Goal: Communication & Community: Participate in discussion

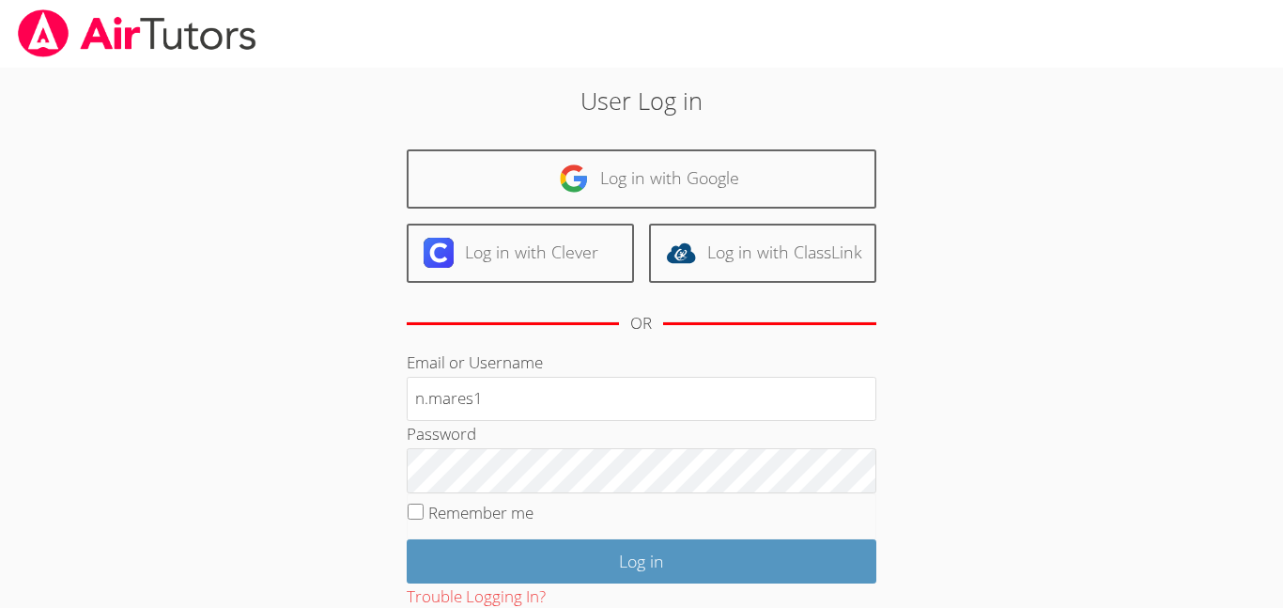
type input "[EMAIL_ADDRESS][DOMAIN_NAME]"
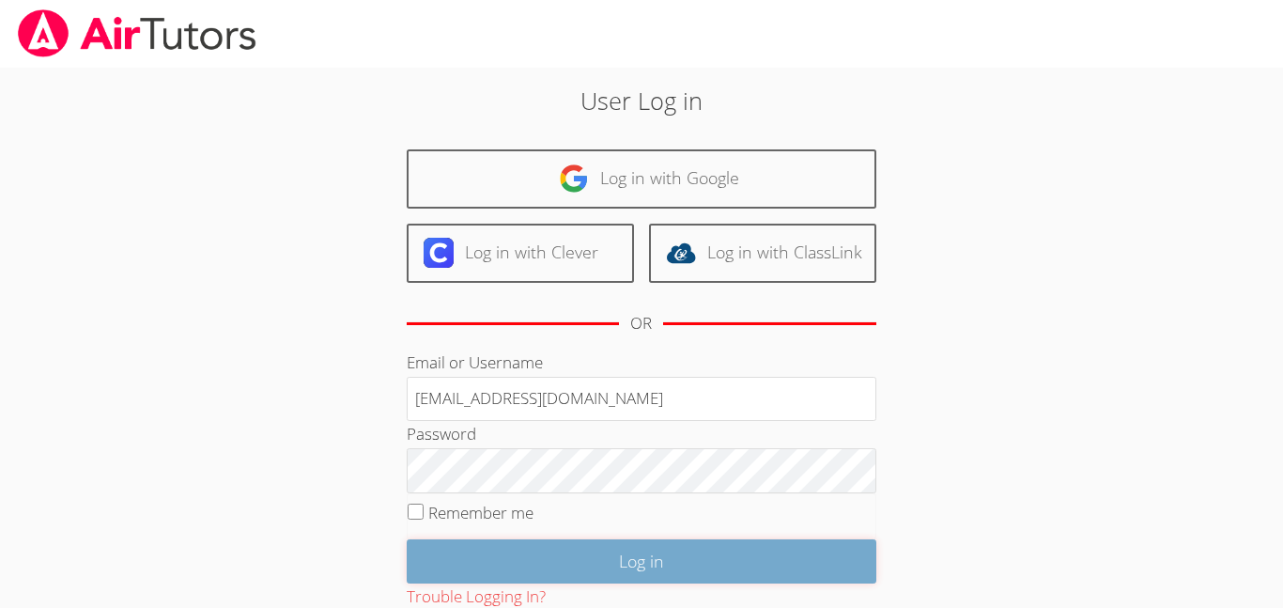
click at [555, 568] on input "Log in" at bounding box center [642, 561] width 470 height 44
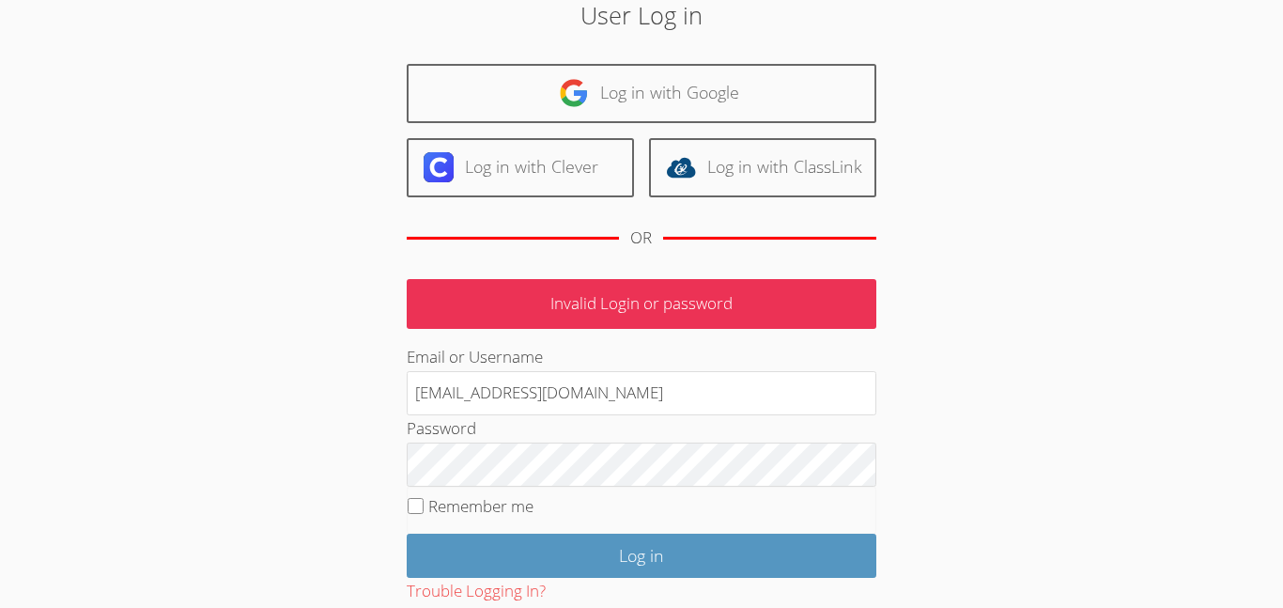
click at [313, 427] on div "User Log in Log in with Google Log in with Clever Log in with ClassLink OR Inva…" at bounding box center [641, 348] width 693 height 702
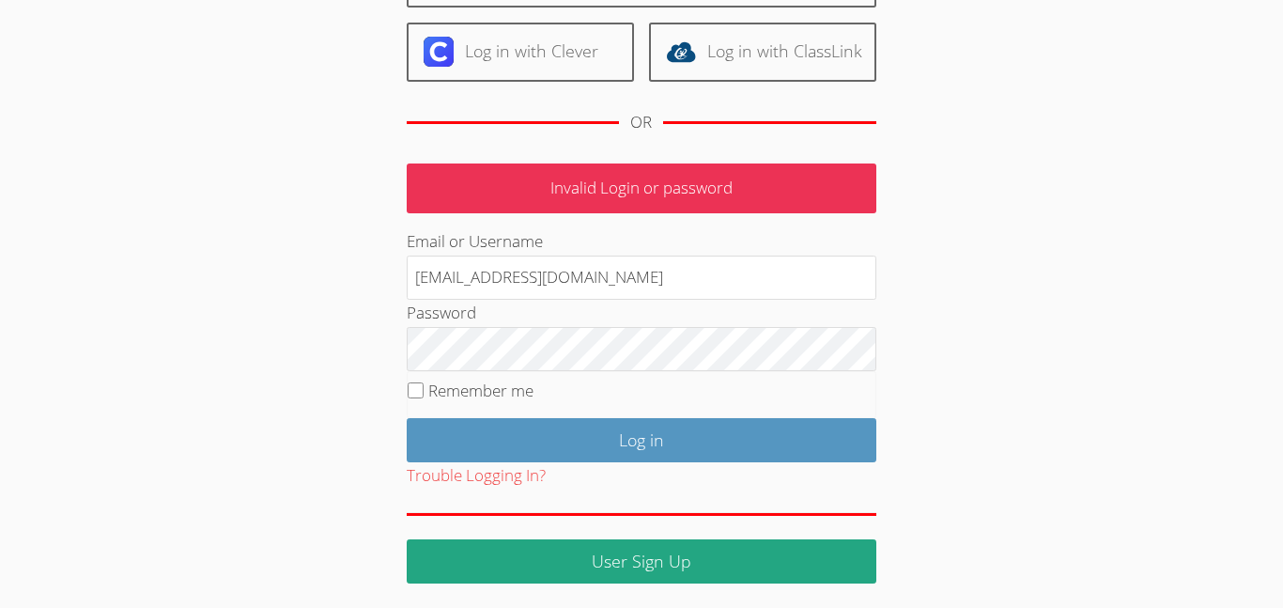
scroll to position [205, 0]
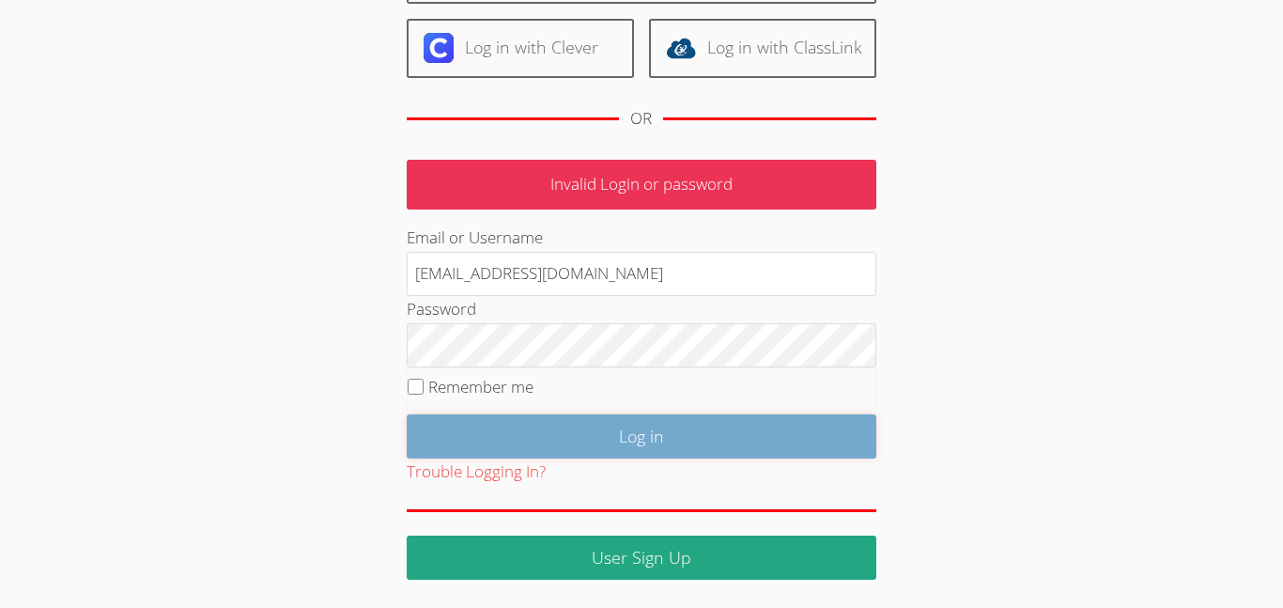
click at [679, 430] on input "Log in" at bounding box center [642, 436] width 470 height 44
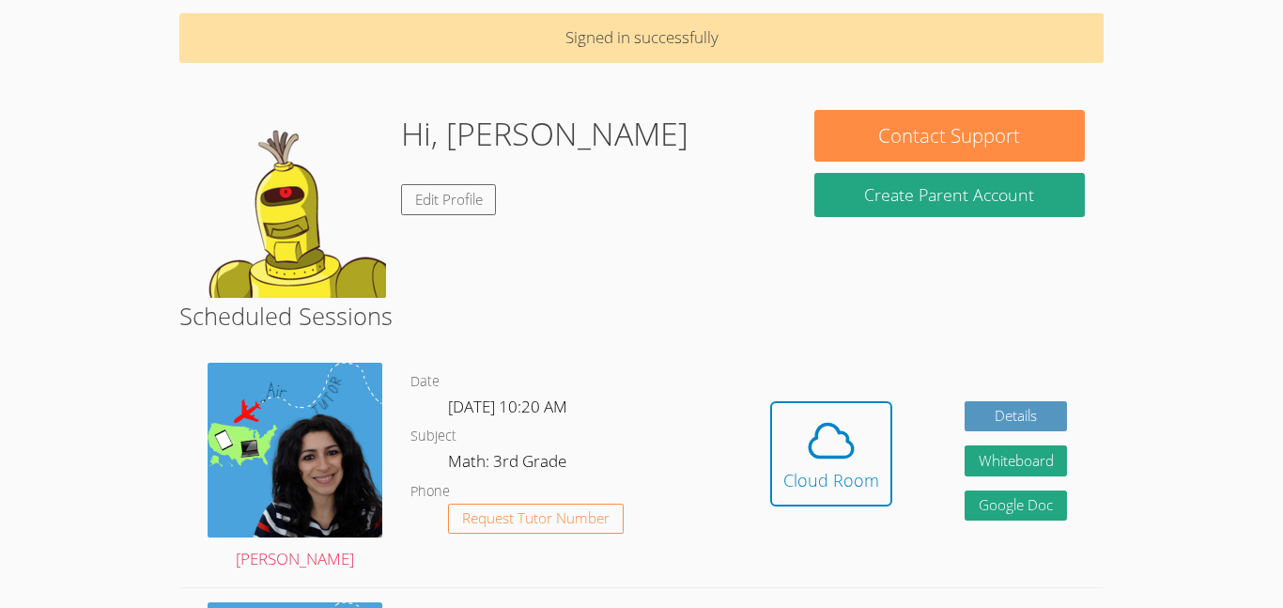
scroll to position [75, 0]
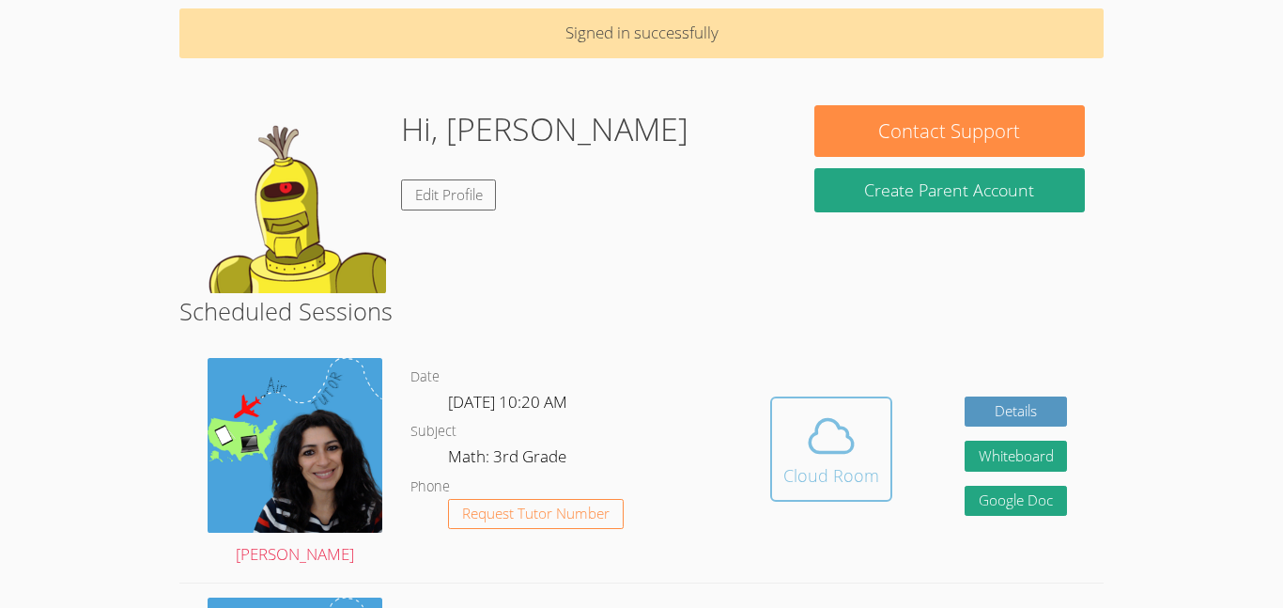
click at [814, 468] on div "Cloud Room" at bounding box center [832, 475] width 96 height 26
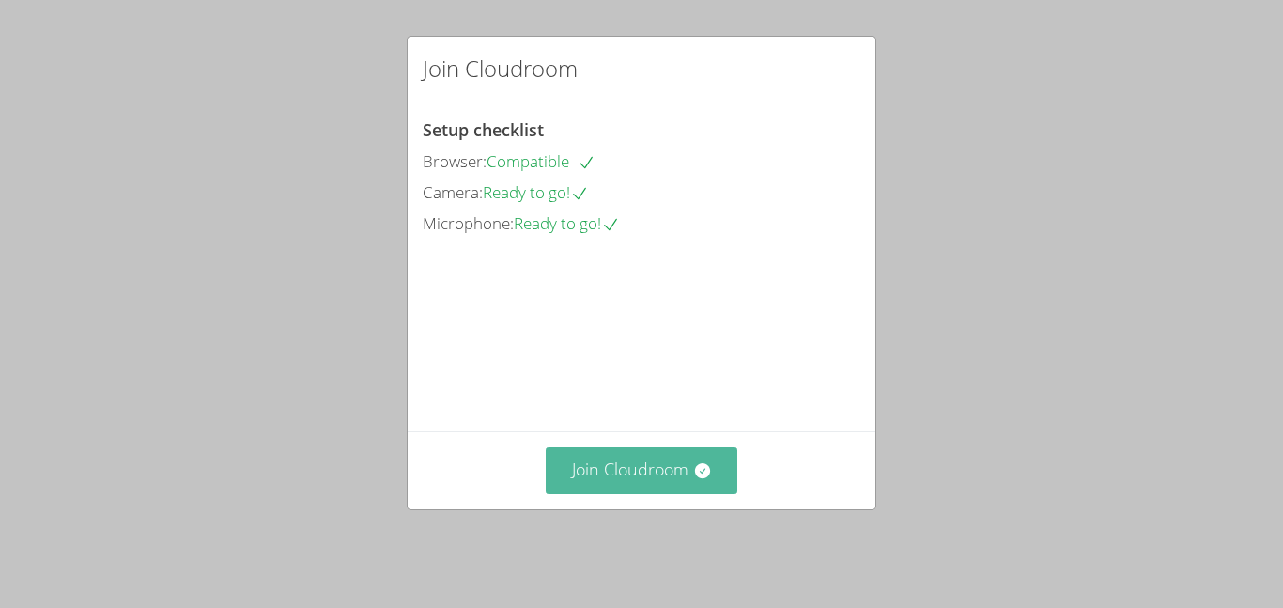
click at [629, 488] on button "Join Cloudroom" at bounding box center [642, 470] width 193 height 46
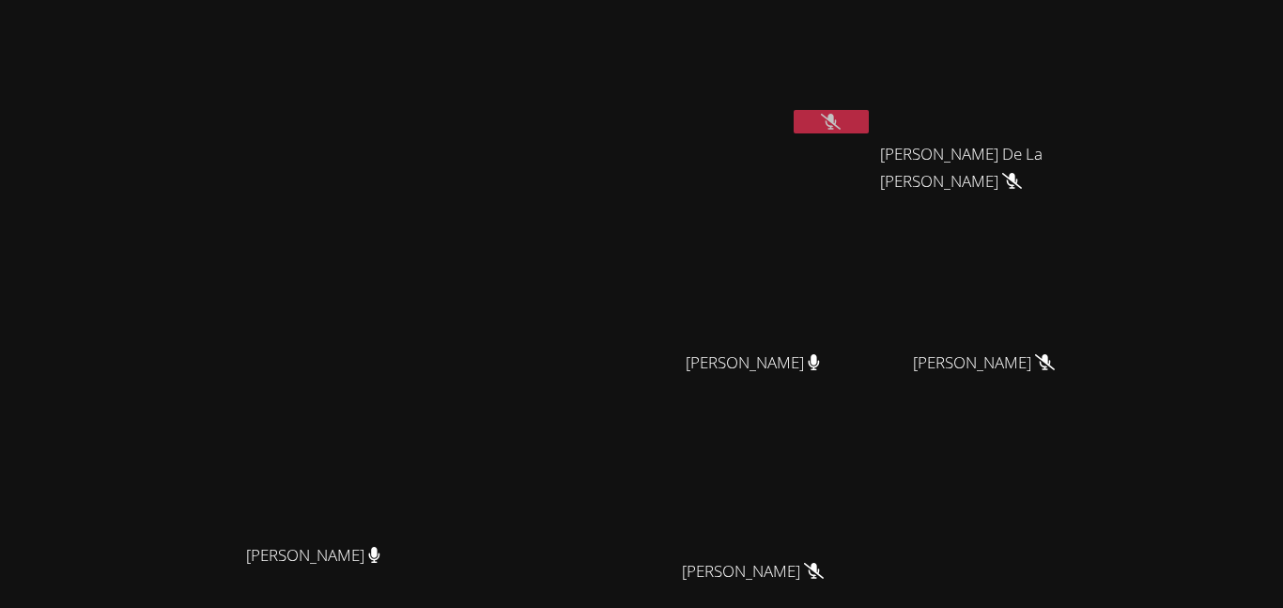
click at [869, 115] on button at bounding box center [831, 121] width 75 height 23
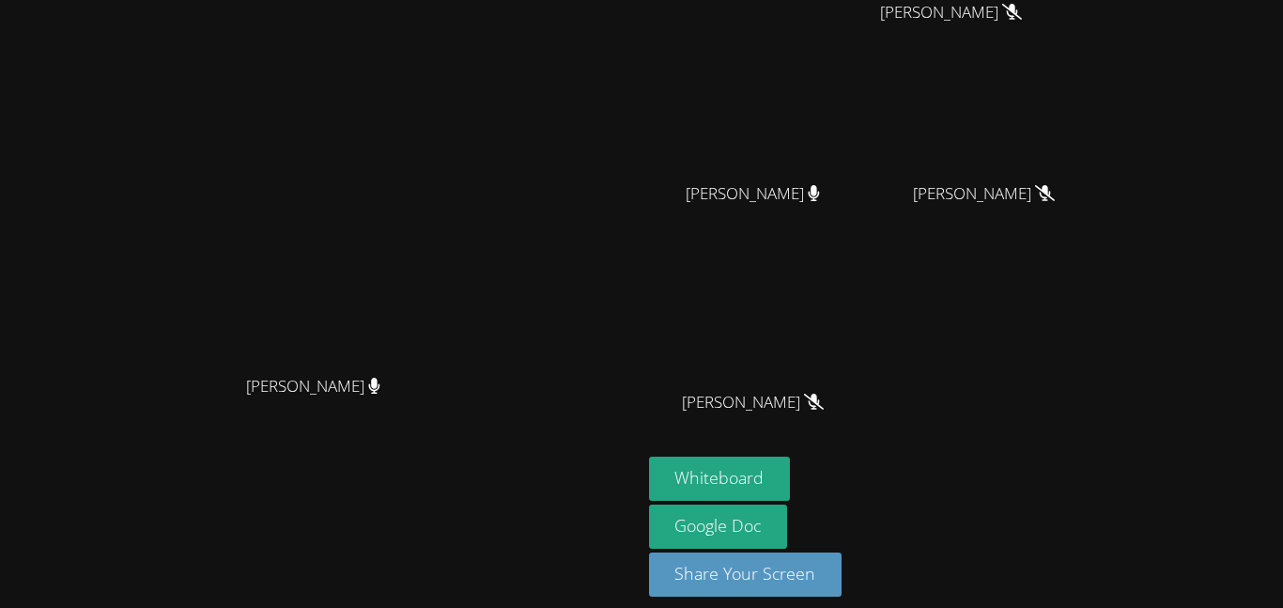
scroll to position [184, 0]
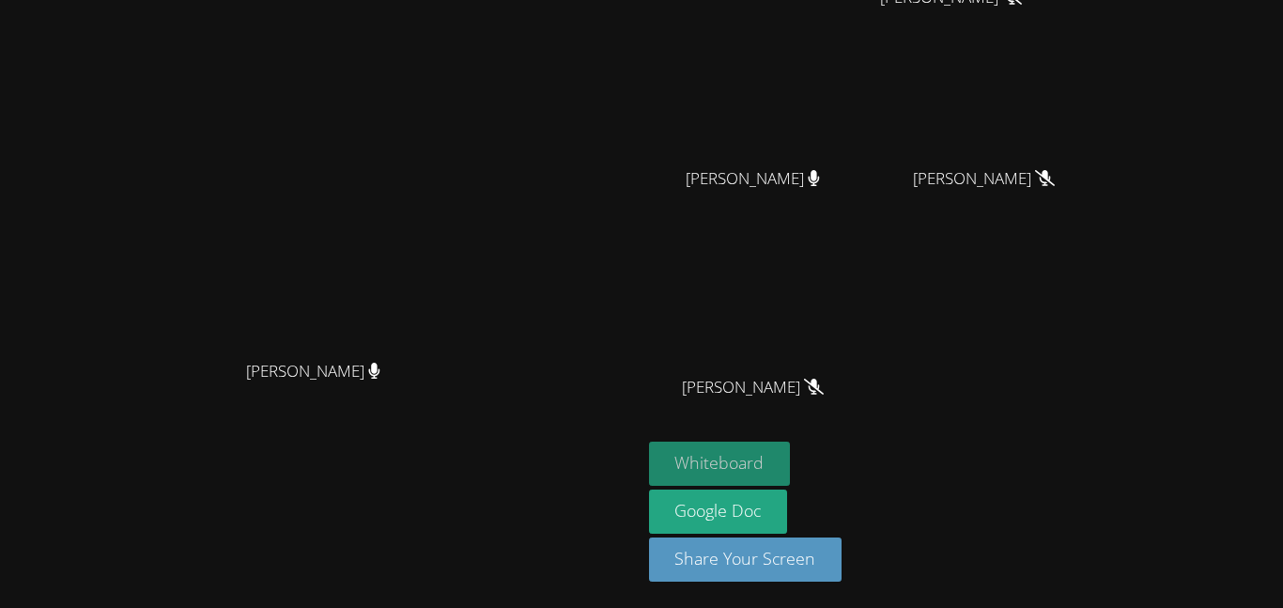
click at [791, 462] on button "Whiteboard" at bounding box center [720, 464] width 142 height 44
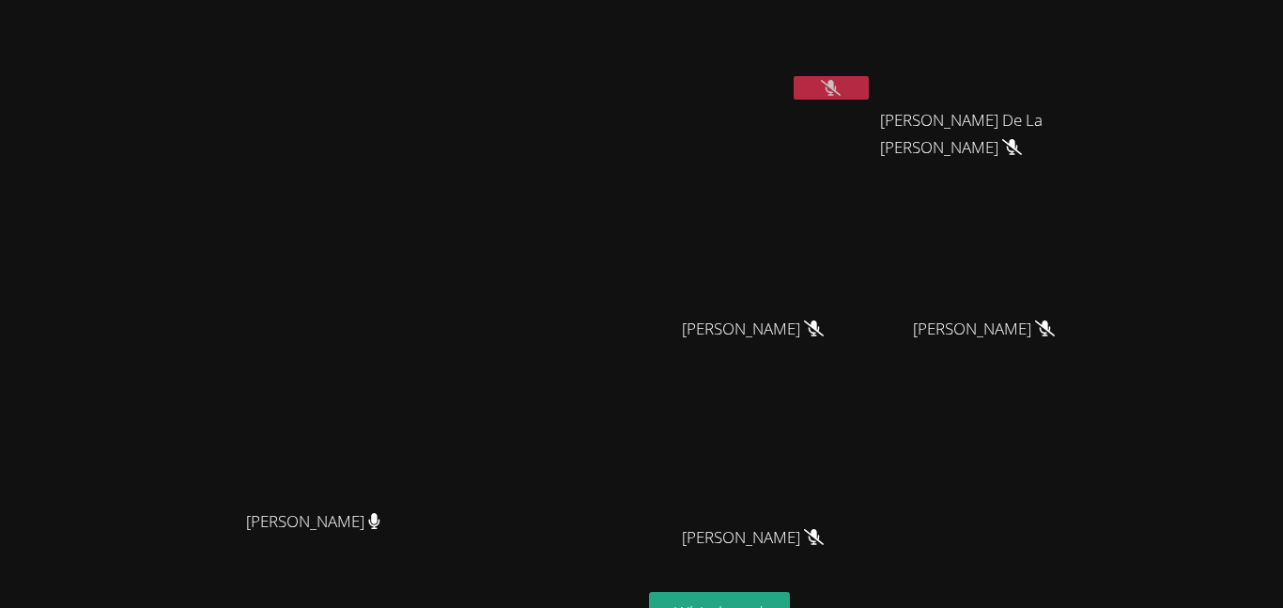
scroll to position [0, 0]
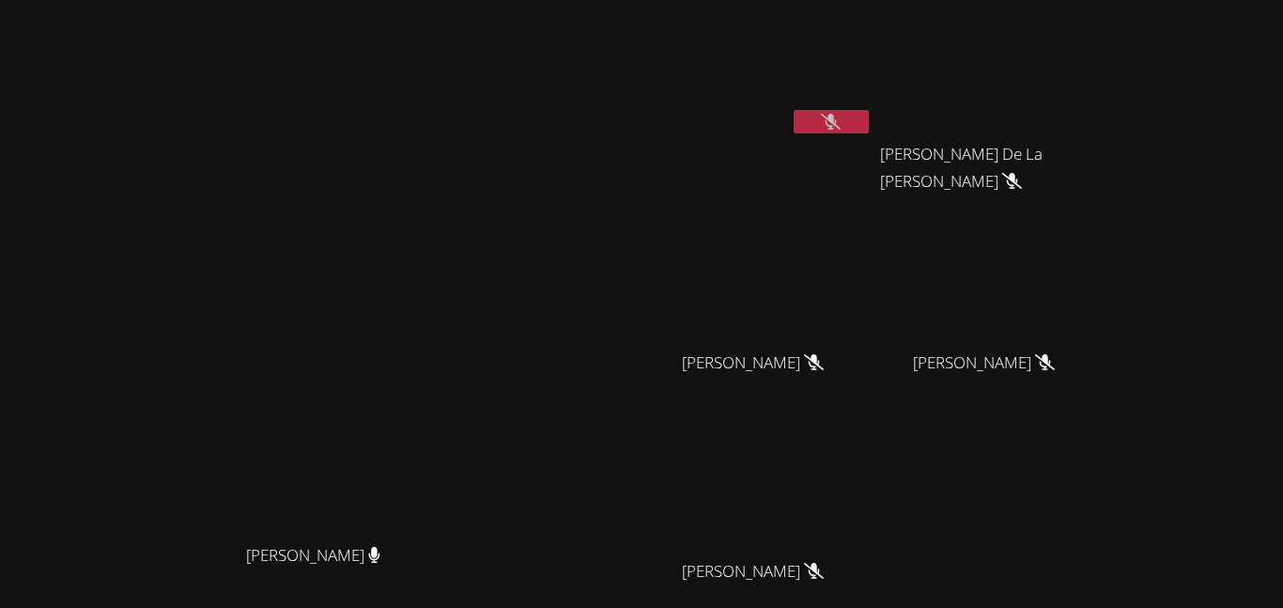
click at [869, 132] on button at bounding box center [831, 121] width 75 height 23
click at [873, 117] on video at bounding box center [761, 71] width 224 height 126
click at [869, 115] on button at bounding box center [831, 121] width 75 height 23
click at [869, 137] on div at bounding box center [831, 124] width 75 height 28
click at [869, 127] on button at bounding box center [831, 121] width 75 height 23
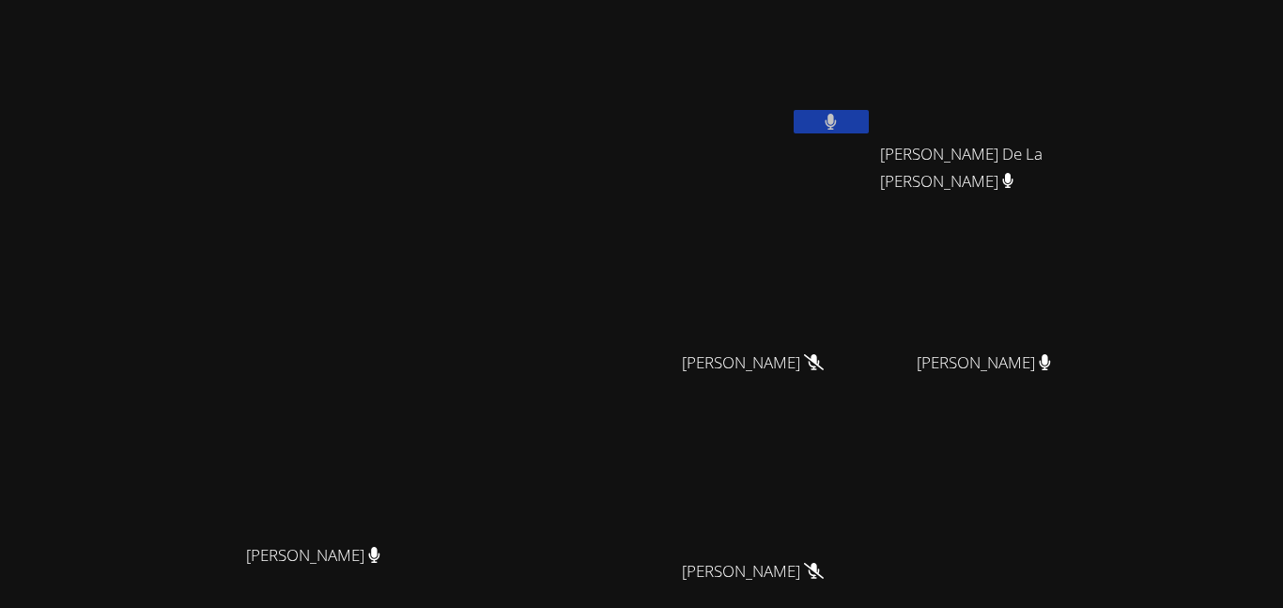
click at [869, 122] on button at bounding box center [831, 121] width 75 height 23
click at [841, 122] on icon at bounding box center [831, 122] width 20 height 16
click at [869, 122] on button at bounding box center [831, 121] width 75 height 23
click at [841, 122] on icon at bounding box center [831, 122] width 20 height 16
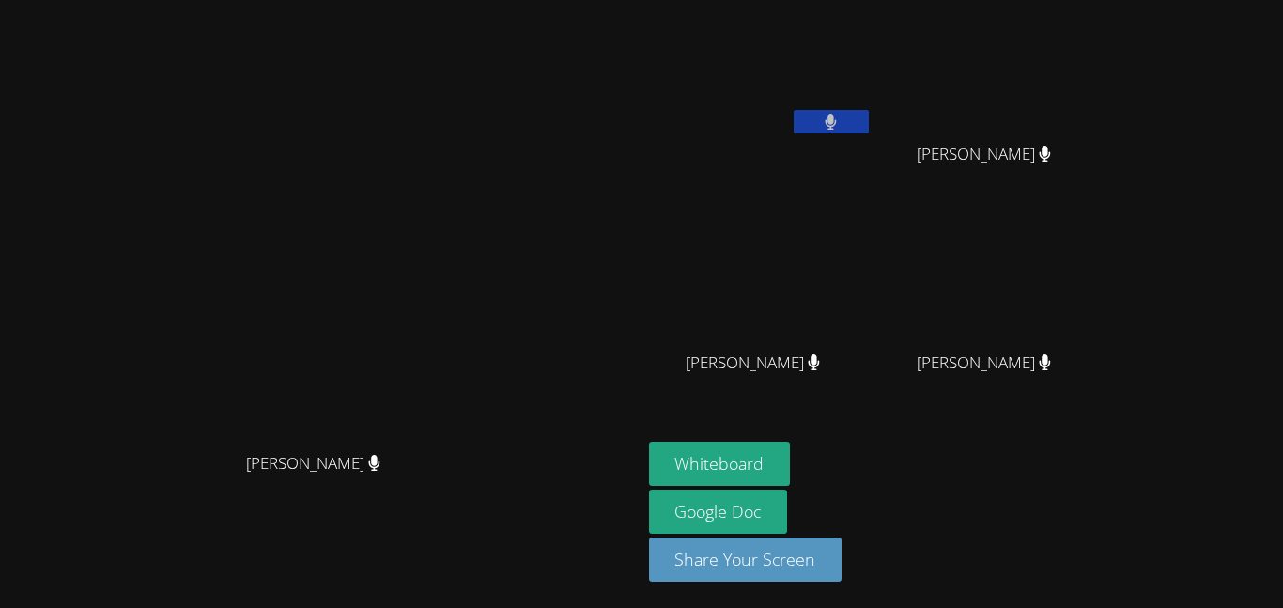
click at [869, 122] on button at bounding box center [831, 121] width 75 height 23
click at [841, 122] on icon at bounding box center [831, 122] width 20 height 16
